Goal: Transaction & Acquisition: Download file/media

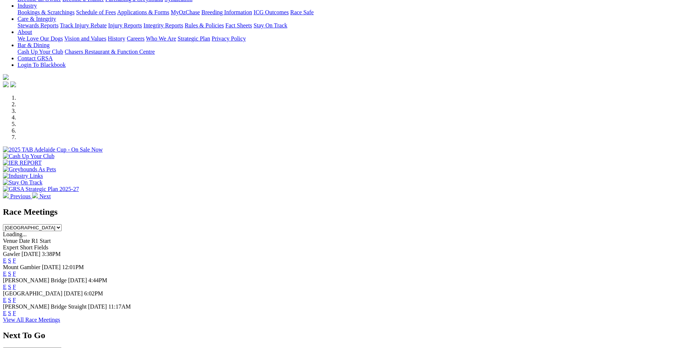
scroll to position [146, 0]
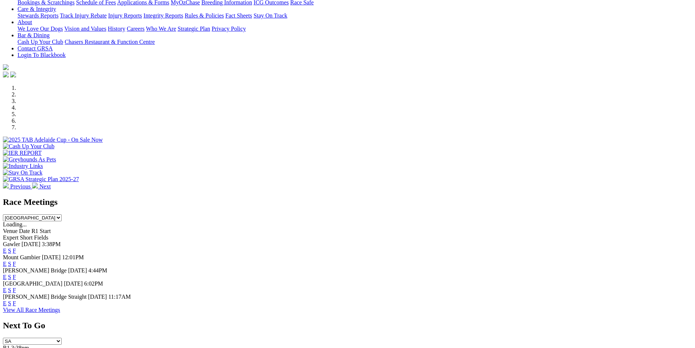
click at [62, 214] on select "South Australia New South Wales Northern Territory Queensland Tasmania Victoria…" at bounding box center [32, 217] width 59 height 7
select select "QLD"
click at [62, 214] on select "South Australia New South Wales Northern Territory Queensland Tasmania Victoria…" at bounding box center [32, 217] width 59 height 7
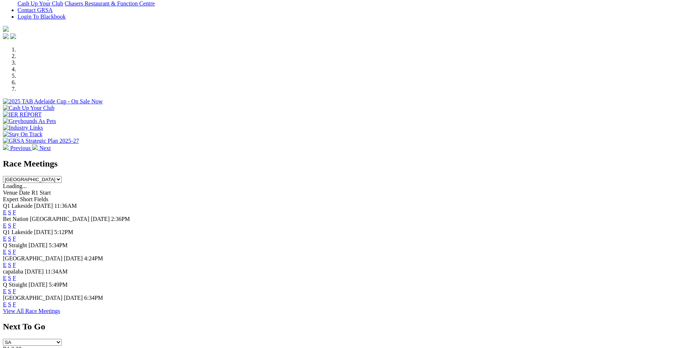
scroll to position [182, 0]
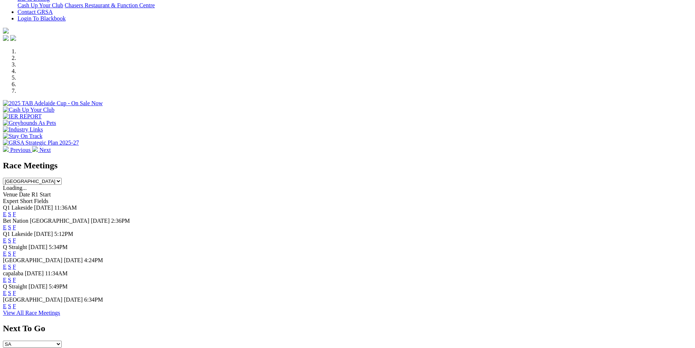
click at [16, 211] on link "F" at bounding box center [14, 214] width 3 height 6
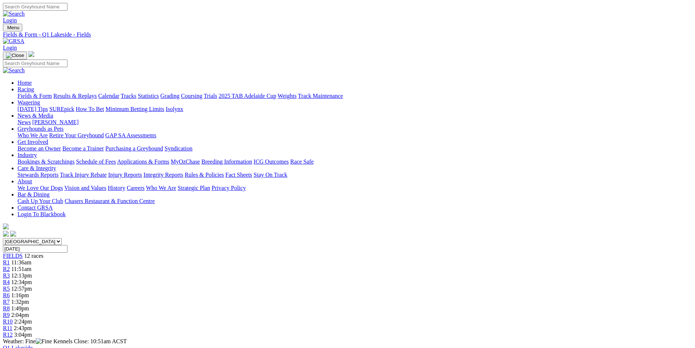
click at [395, 98] on link "CSV (Excel)" at bounding box center [380, 95] width 30 height 6
